Goal: Navigation & Orientation: Find specific page/section

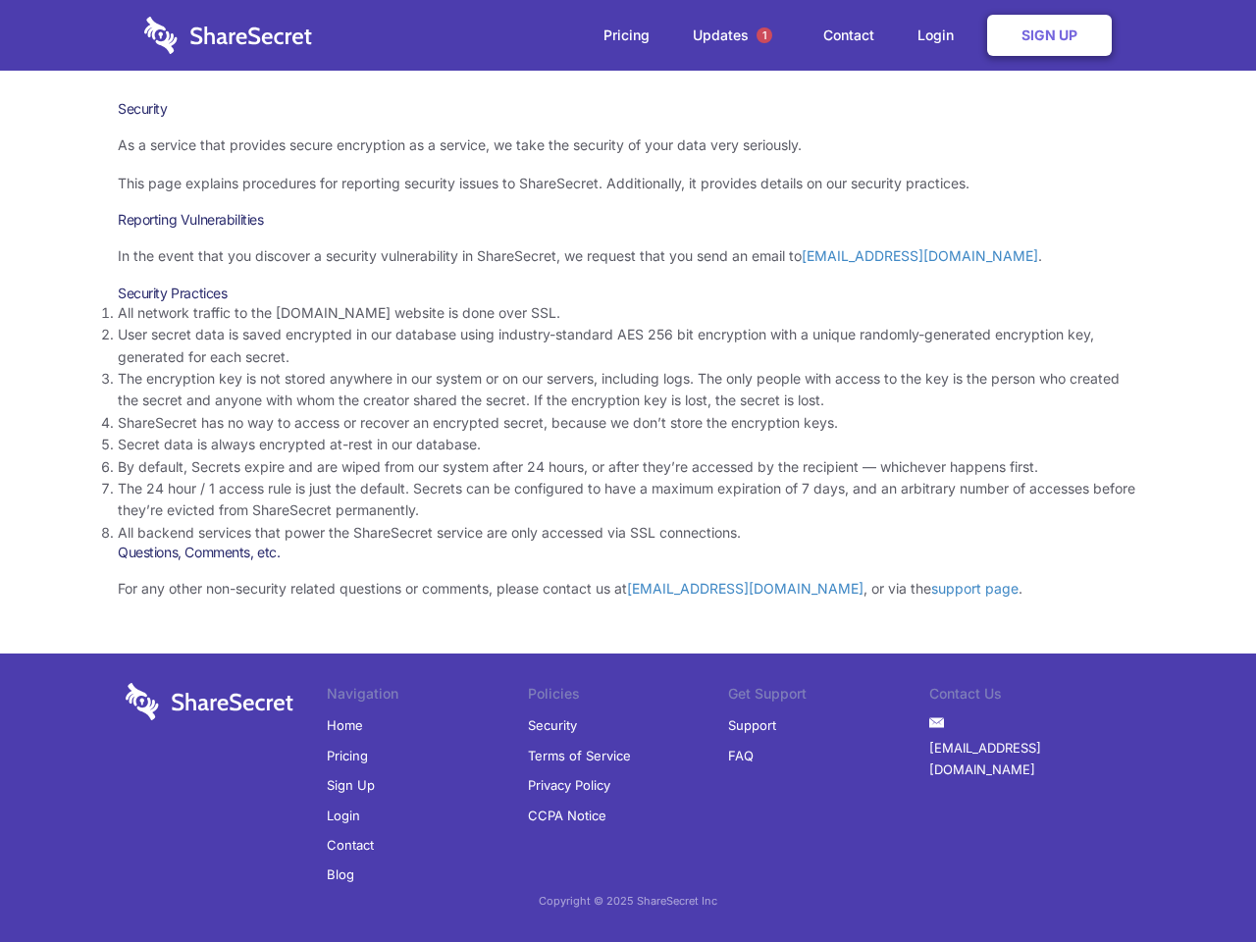
click at [628, 471] on li "By default, Secrets expire and are wiped from our system after 24 hours, or aft…" at bounding box center [628, 467] width 1020 height 22
click at [764, 35] on span "1" at bounding box center [764, 35] width 16 height 16
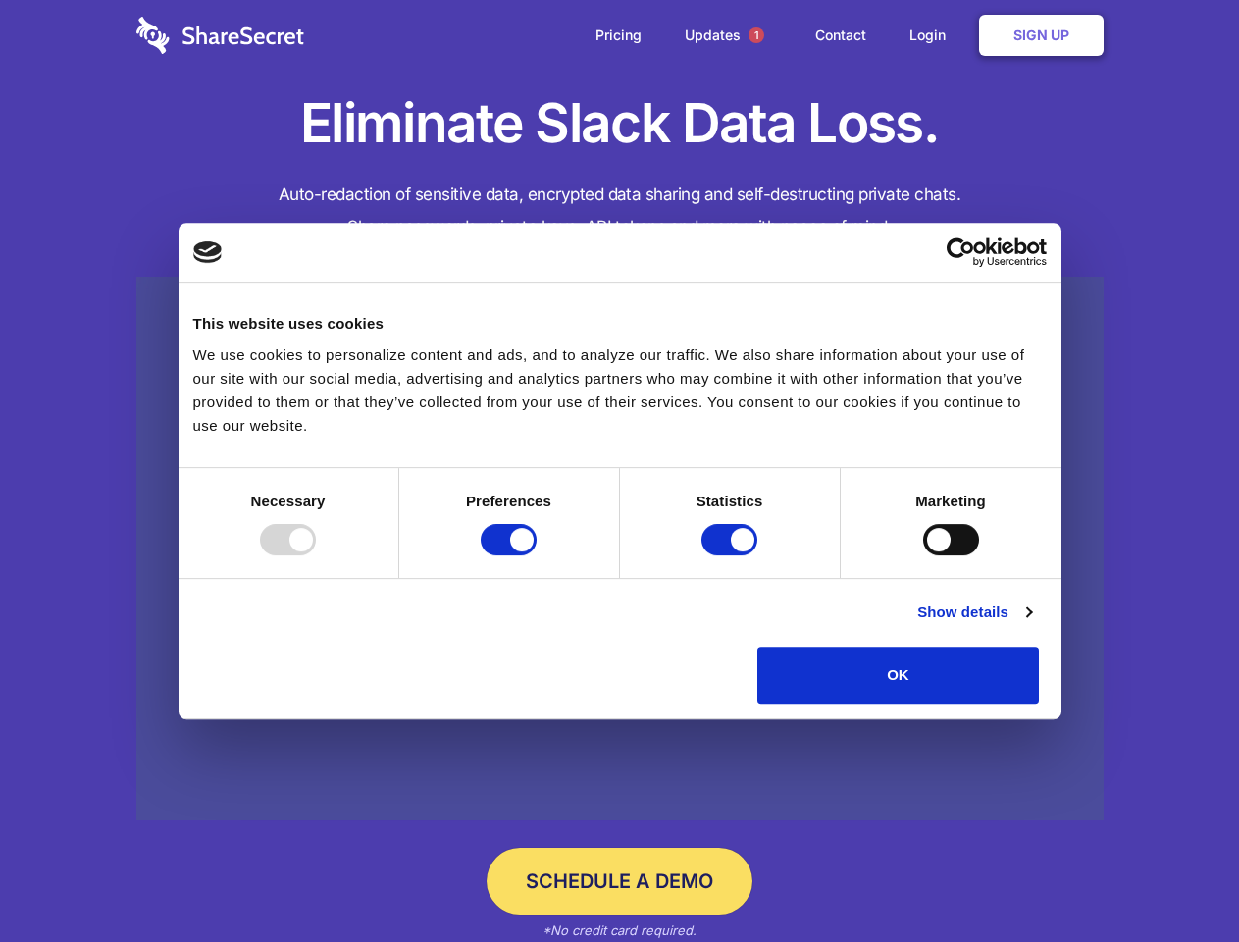
click at [316, 555] on div at bounding box center [288, 539] width 56 height 31
click at [537, 555] on input "Preferences" at bounding box center [509, 539] width 56 height 31
checkbox input "false"
click at [732, 555] on input "Statistics" at bounding box center [730, 539] width 56 height 31
checkbox input "false"
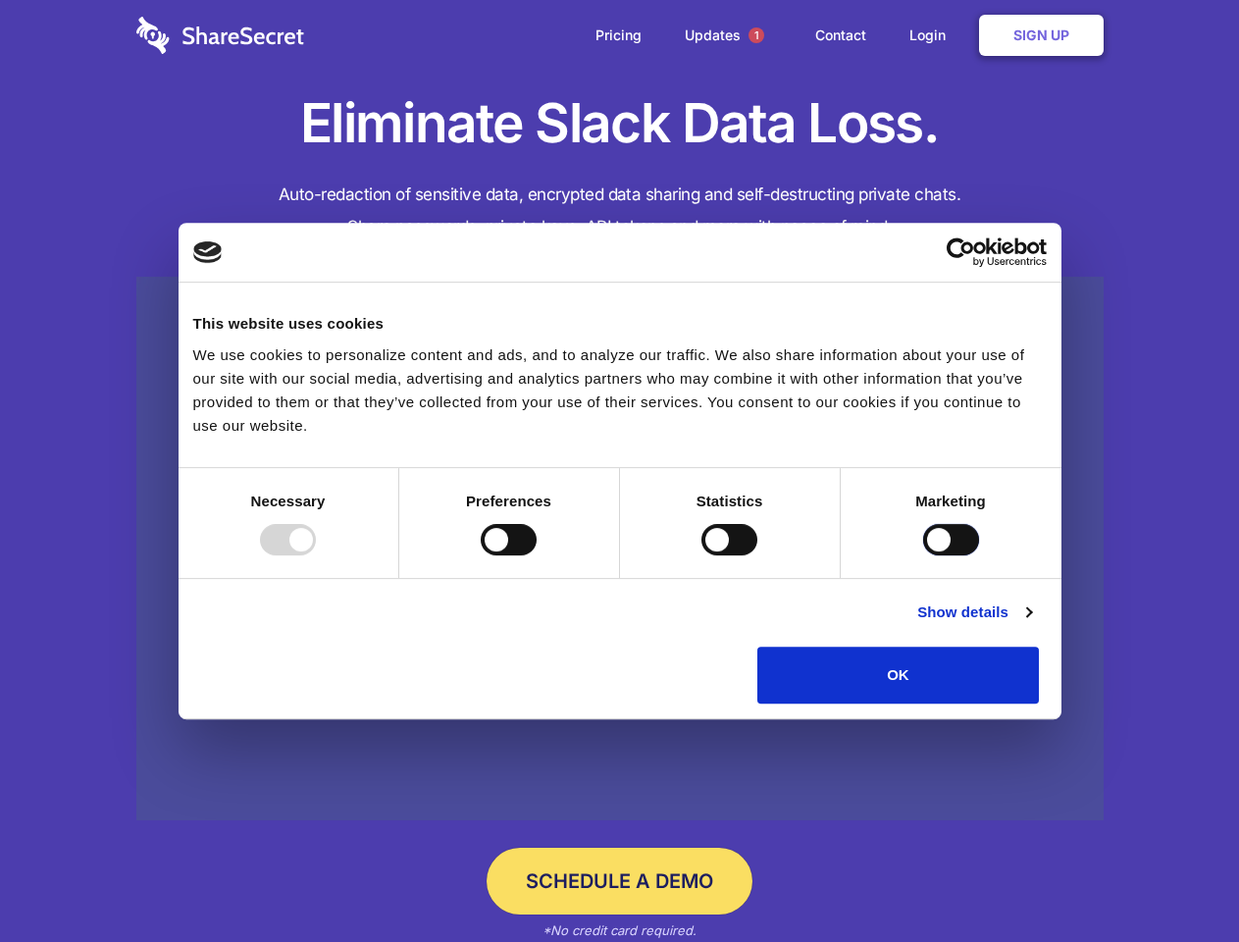
click at [923, 555] on input "Marketing" at bounding box center [951, 539] width 56 height 31
checkbox input "true"
click at [1031, 624] on link "Show details" at bounding box center [974, 612] width 114 height 24
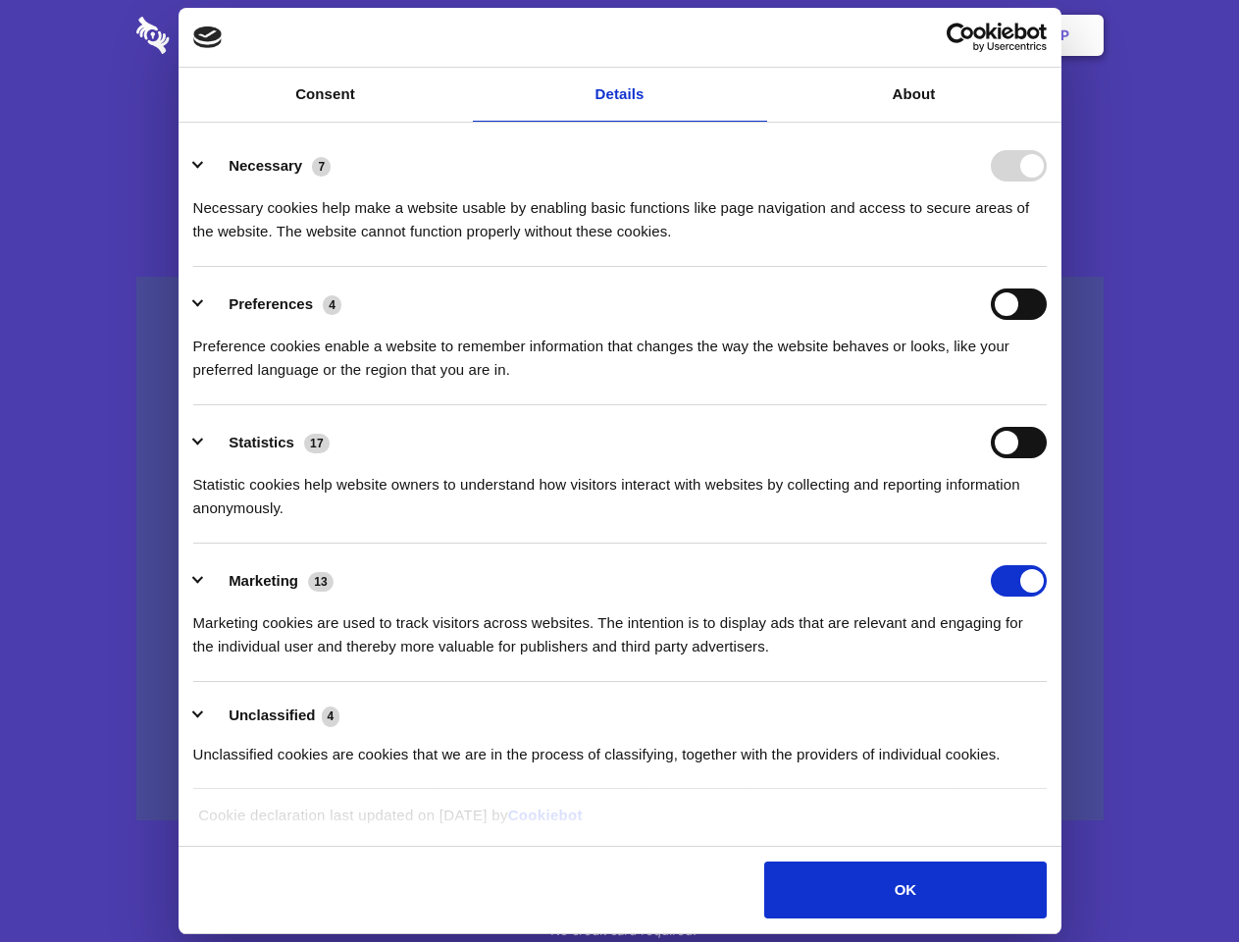
click at [1047, 267] on li "Necessary 7 Necessary cookies help make a website usable by enabling basic func…" at bounding box center [620, 198] width 854 height 138
click at [755, 35] on span "1" at bounding box center [757, 35] width 16 height 16
